Goal: Navigation & Orientation: Find specific page/section

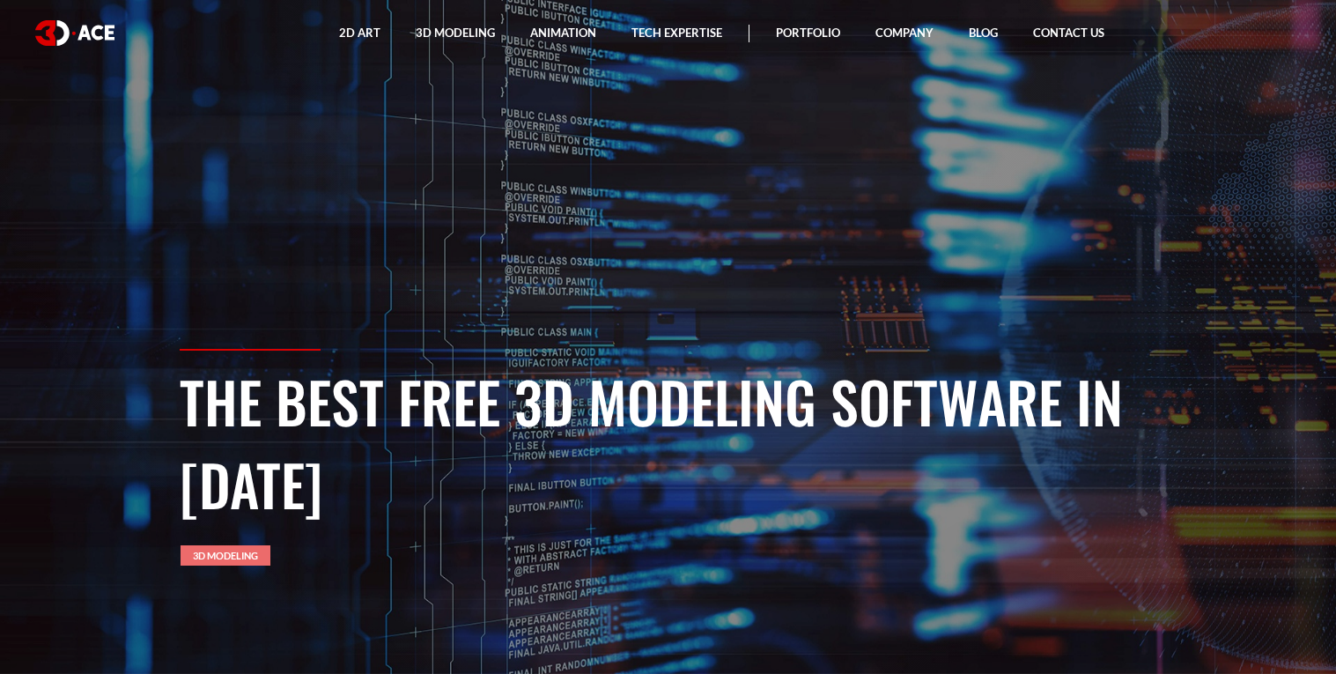
click at [249, 556] on link "3D Modeling" at bounding box center [226, 555] width 90 height 20
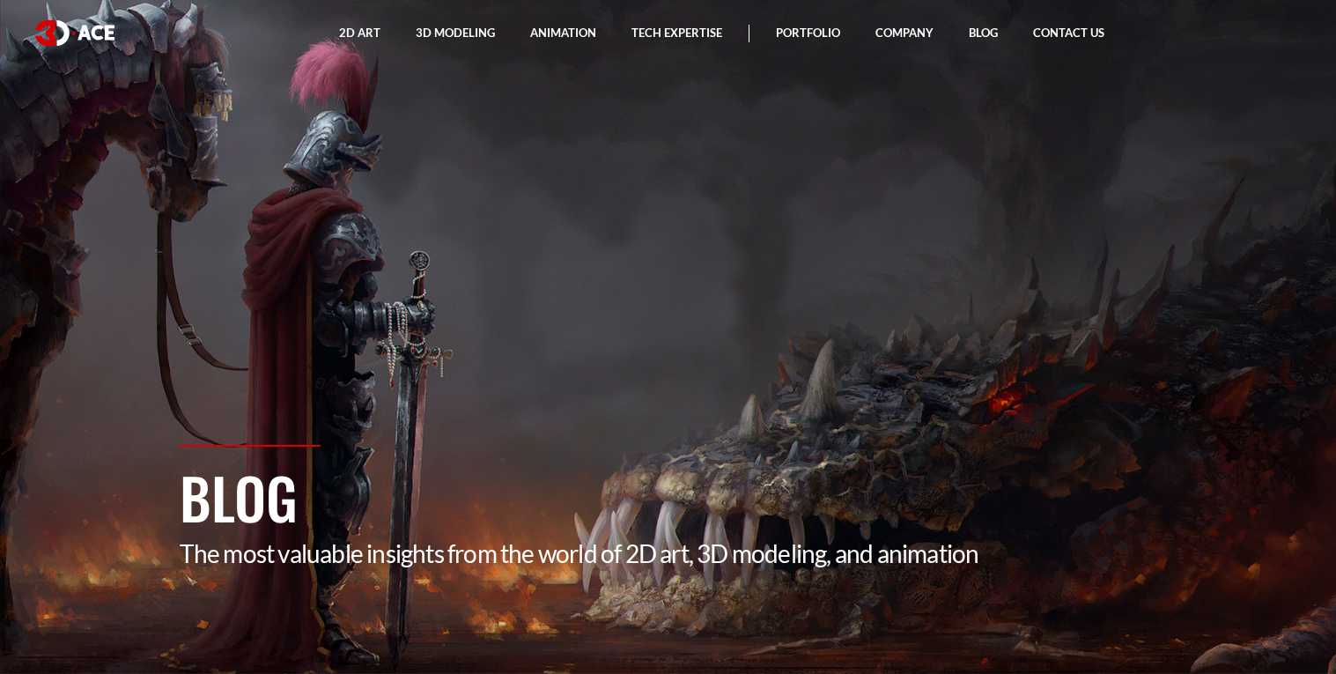
click at [550, 550] on p "The most valuable insights from the world of 2D art, 3D modeling, and animation" at bounding box center [669, 553] width 978 height 30
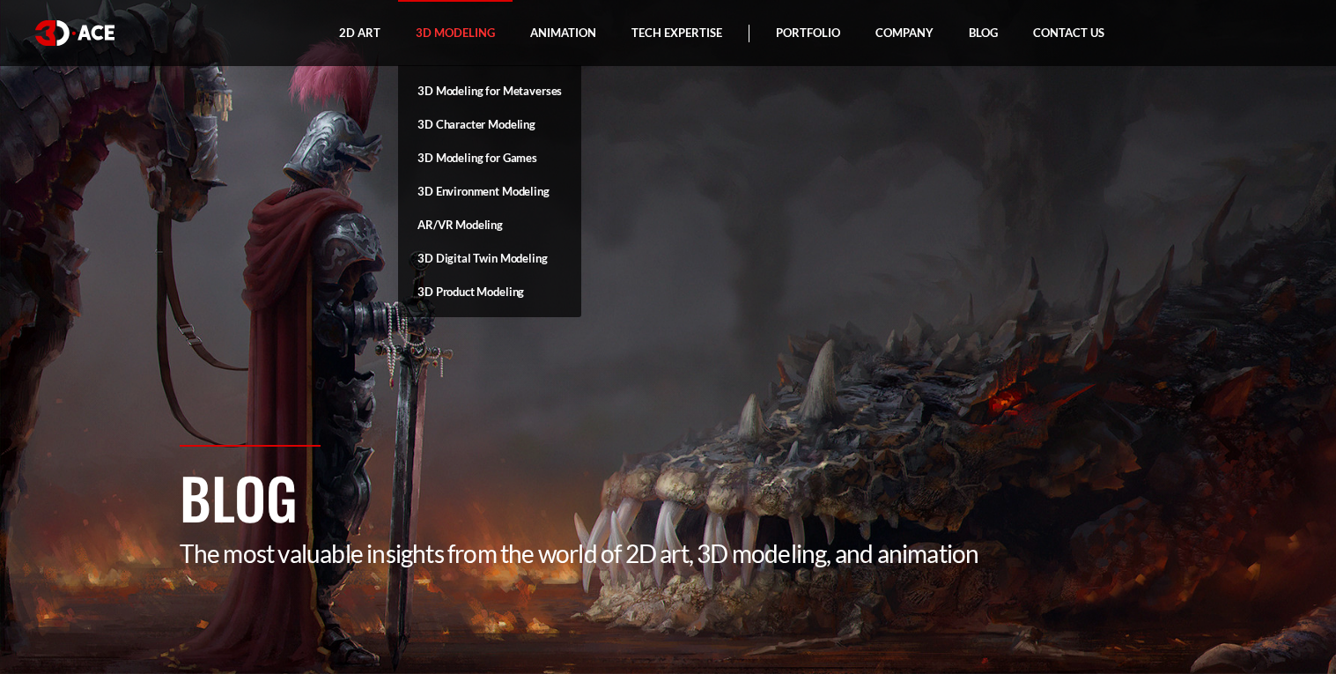
click at [443, 42] on link "3D Modeling" at bounding box center [455, 33] width 114 height 66
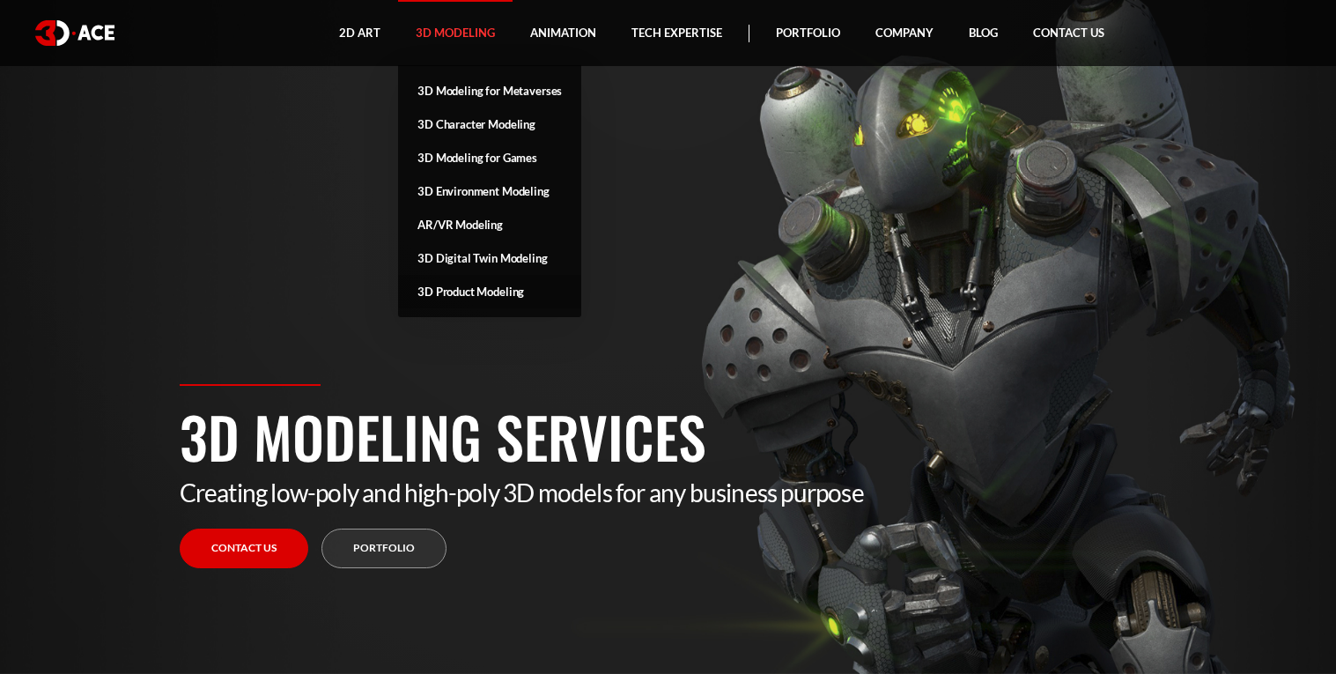
click at [522, 294] on link "3D Product Modeling" at bounding box center [489, 291] width 183 height 33
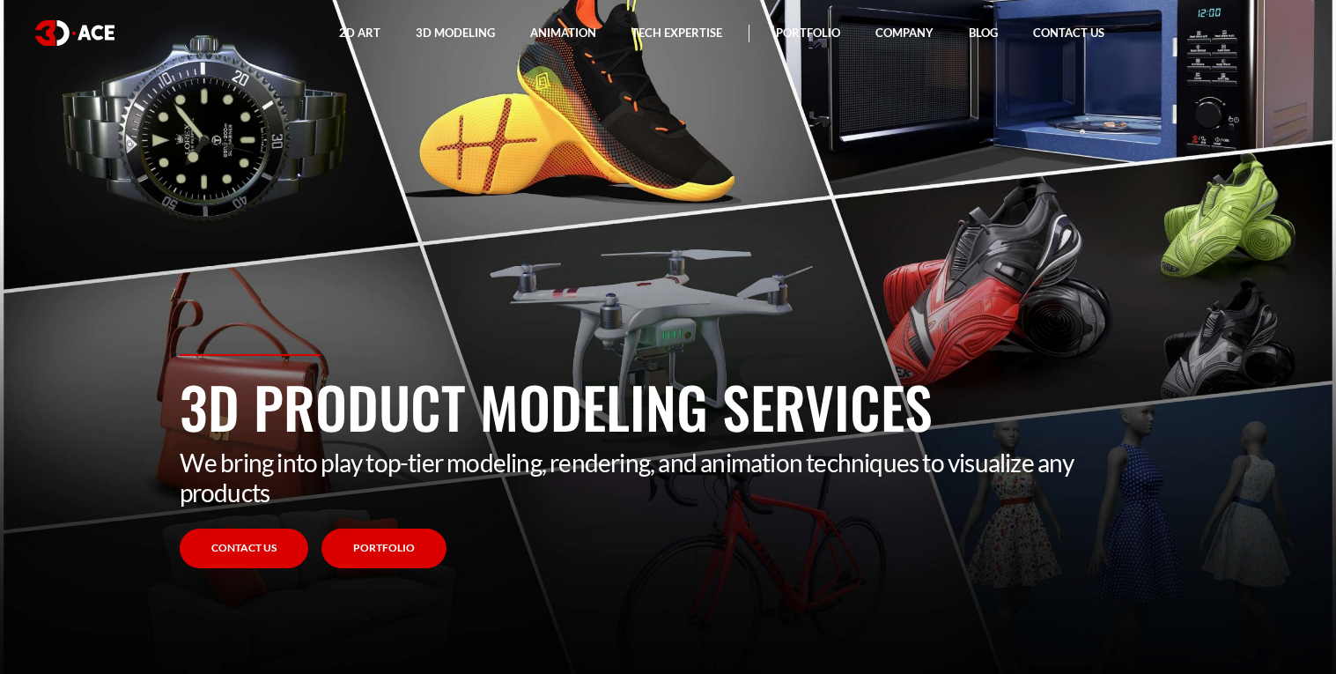
click at [375, 555] on link "Portfolio" at bounding box center [383, 548] width 125 height 40
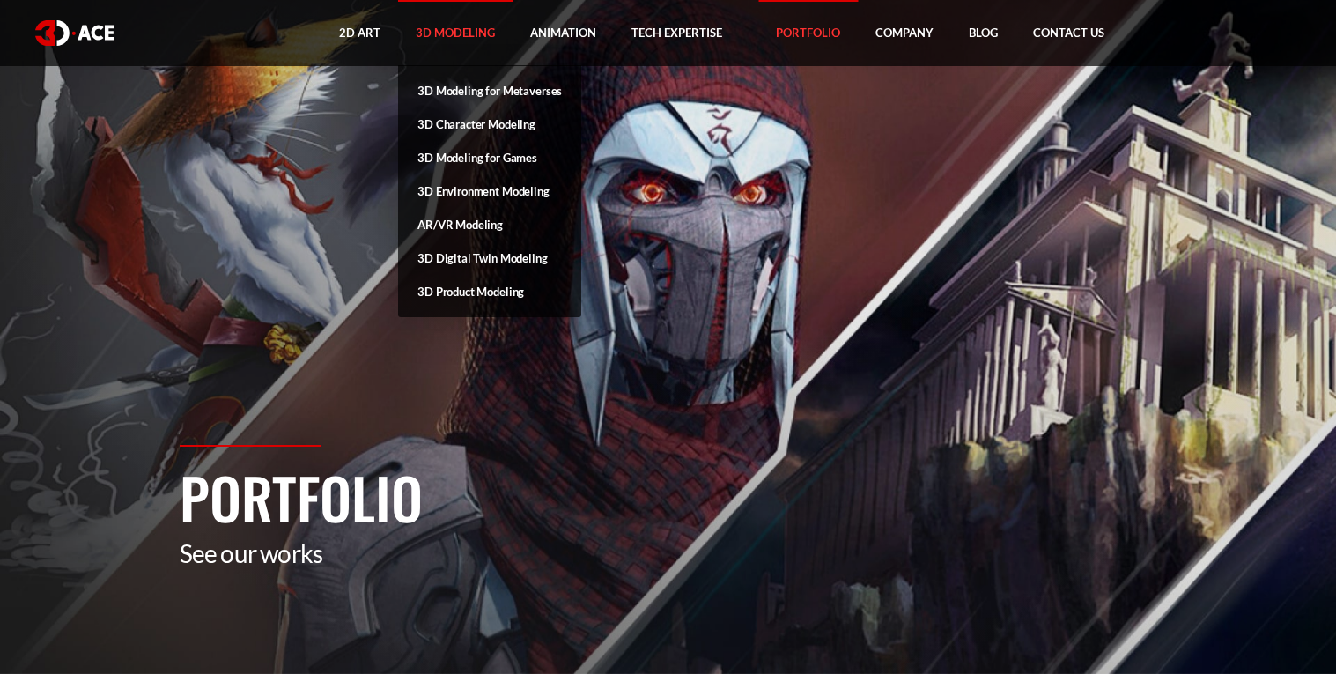
click at [454, 39] on link "3D Modeling" at bounding box center [455, 33] width 114 height 66
